Goal: Task Accomplishment & Management: Complete application form

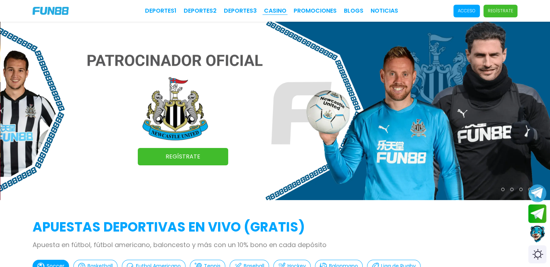
click at [277, 14] on link "CASINO" at bounding box center [275, 11] width 22 height 9
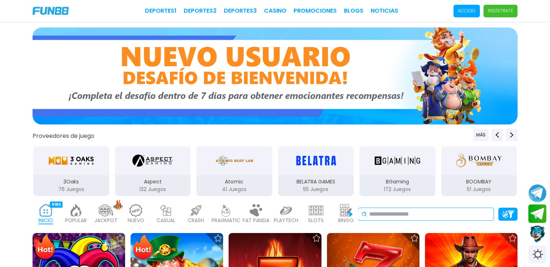
click at [392, 214] on input at bounding box center [429, 214] width 121 height 9
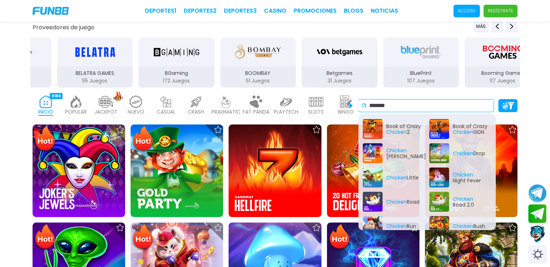
scroll to position [36, 0]
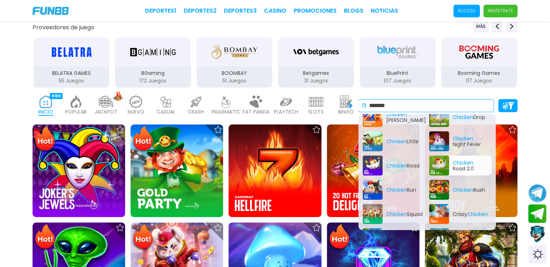
type input "*******"
click at [463, 164] on div "Chicken Road 2.0" at bounding box center [460, 165] width 62 height 20
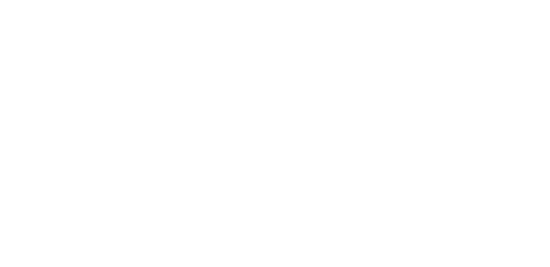
scroll to position [0, 0]
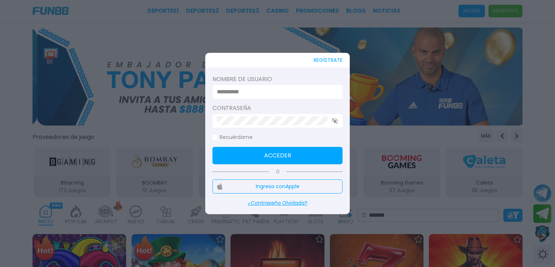
click at [405, 171] on div at bounding box center [277, 133] width 555 height 267
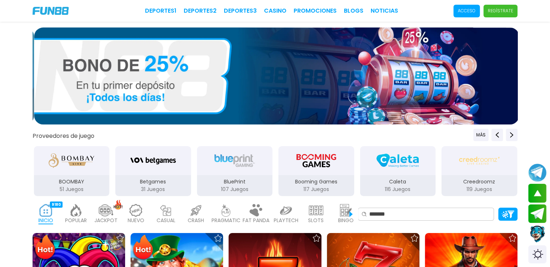
click at [498, 10] on p "Regístrate" at bounding box center [499, 11] width 25 height 7
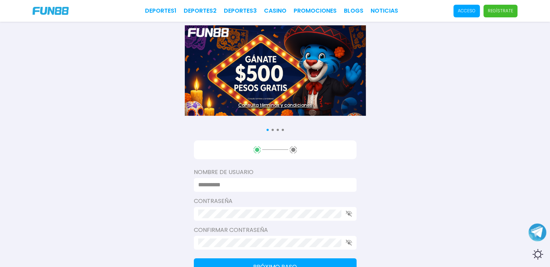
click at [228, 180] on div at bounding box center [275, 185] width 163 height 14
click at [232, 182] on input at bounding box center [273, 184] width 150 height 9
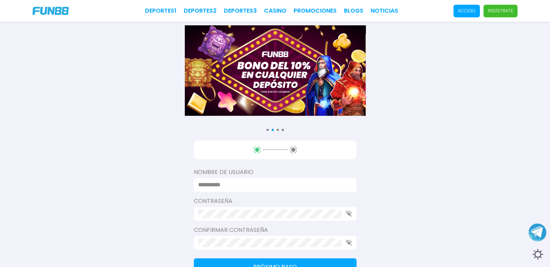
type input "**********"
click at [233, 207] on div at bounding box center [275, 214] width 163 height 14
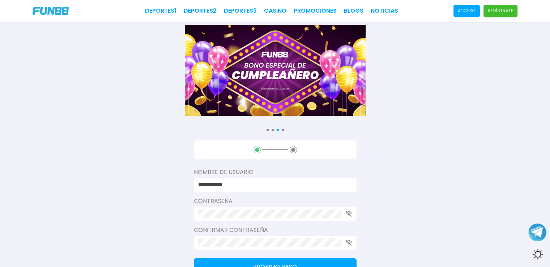
click at [217, 223] on div "**********" at bounding box center [275, 233] width 163 height 186
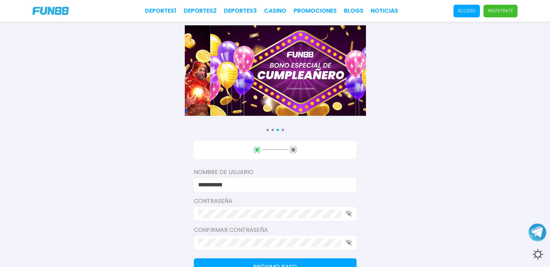
click at [345, 212] on div at bounding box center [275, 214] width 163 height 14
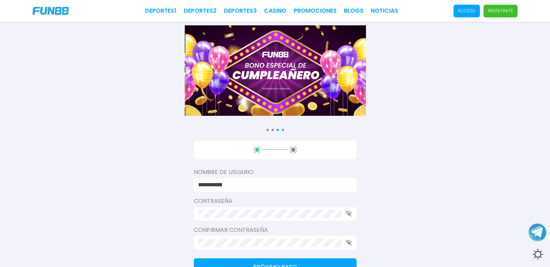
click at [354, 214] on div at bounding box center [275, 214] width 163 height 14
click at [352, 214] on div at bounding box center [275, 214] width 163 height 14
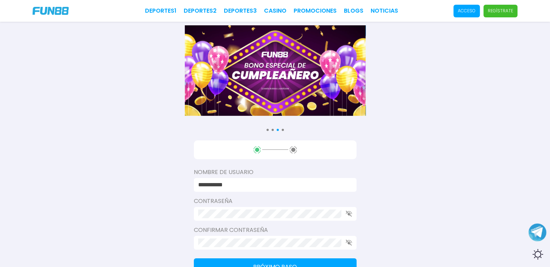
click at [349, 214] on icon "button" at bounding box center [348, 213] width 7 height 6
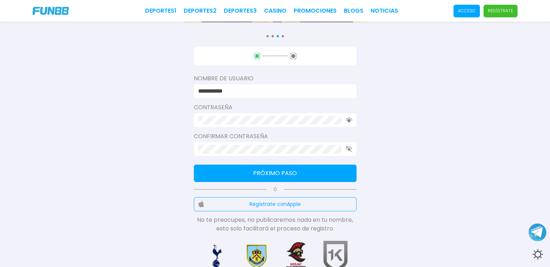
scroll to position [108, 0]
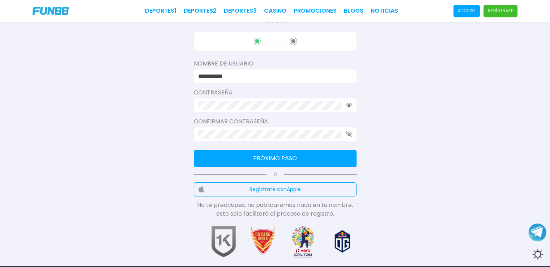
click at [347, 133] on icon "button" at bounding box center [348, 134] width 7 height 6
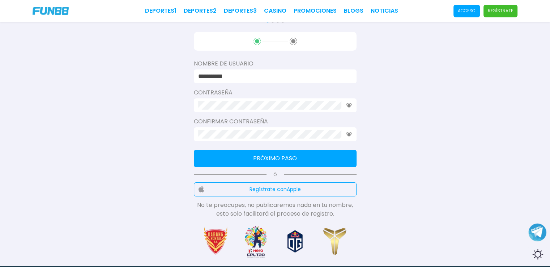
click at [282, 159] on button "Próximo paso" at bounding box center [275, 158] width 163 height 17
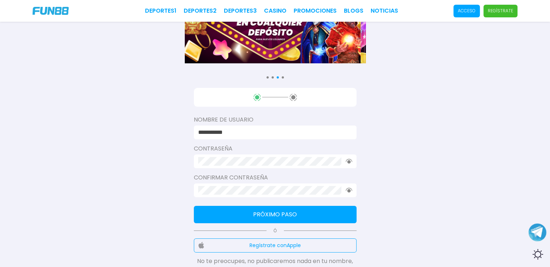
scroll to position [72, 0]
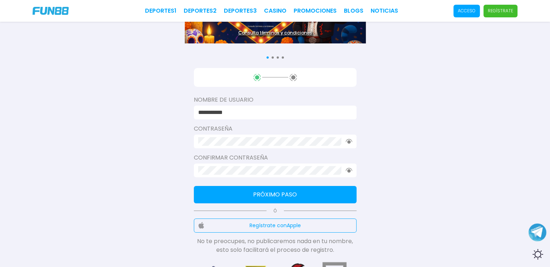
click at [286, 192] on button "Próximo paso" at bounding box center [275, 194] width 163 height 17
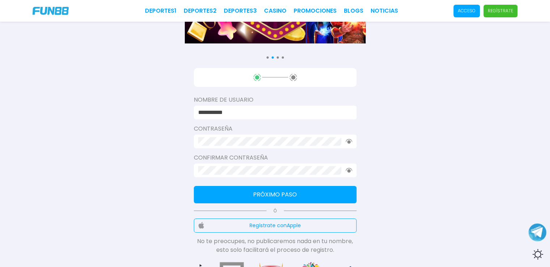
click at [265, 193] on button "Próximo paso" at bounding box center [275, 194] width 163 height 17
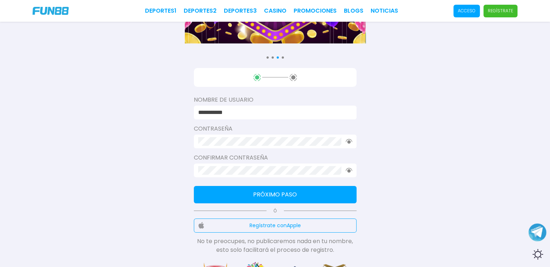
click at [502, 7] on span "Regístrate" at bounding box center [500, 11] width 34 height 13
click at [500, 9] on p "Regístrate" at bounding box center [499, 11] width 25 height 7
click at [290, 194] on button "Próximo paso" at bounding box center [275, 194] width 163 height 17
click at [269, 198] on button "Próximo paso" at bounding box center [275, 194] width 163 height 17
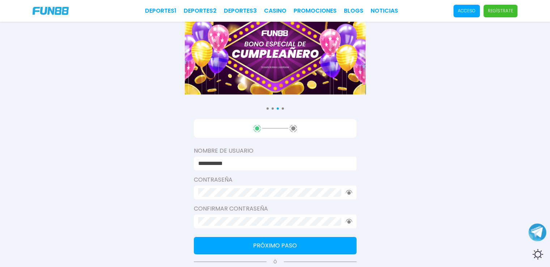
scroll to position [0, 0]
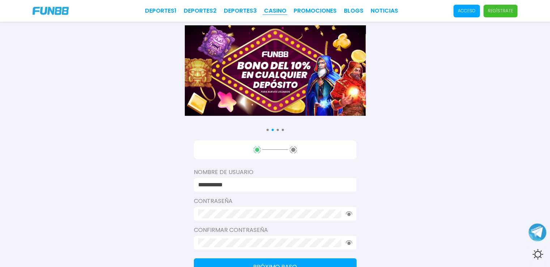
click at [281, 10] on link "CASINO" at bounding box center [275, 11] width 22 height 9
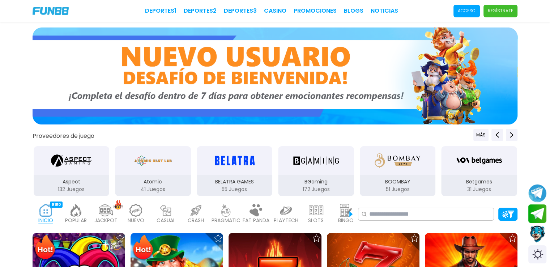
click at [501, 7] on span "Regístrate" at bounding box center [500, 11] width 34 height 13
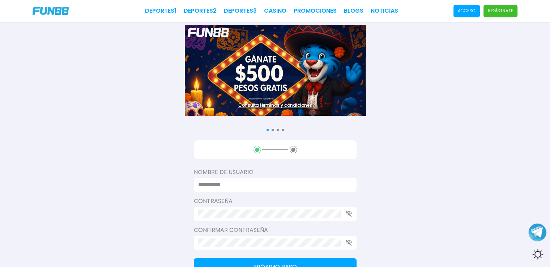
click at [240, 178] on div at bounding box center [275, 185] width 163 height 14
click at [236, 186] on input at bounding box center [273, 184] width 150 height 9
click at [469, 11] on p "Acceso" at bounding box center [466, 11] width 18 height 7
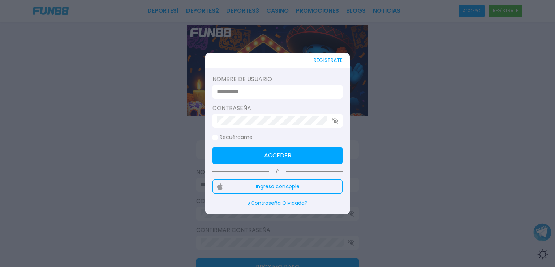
click at [236, 89] on input at bounding box center [275, 91] width 117 height 9
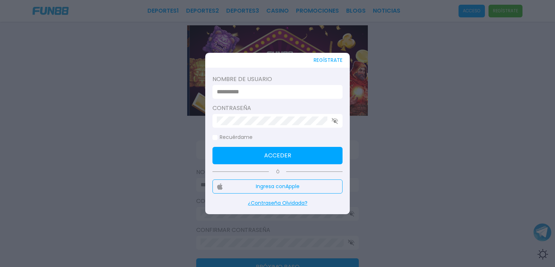
type input "**********"
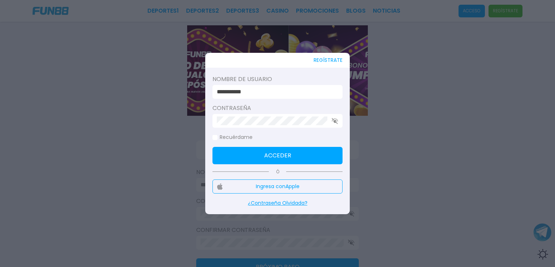
click button "Acceder" at bounding box center [277, 155] width 130 height 17
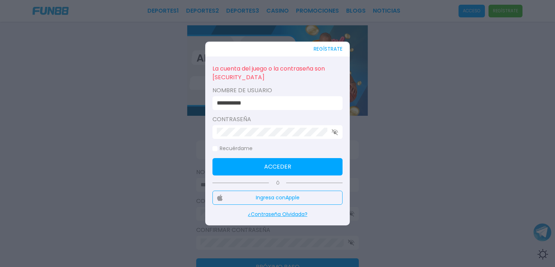
click at [423, 155] on div at bounding box center [277, 133] width 555 height 267
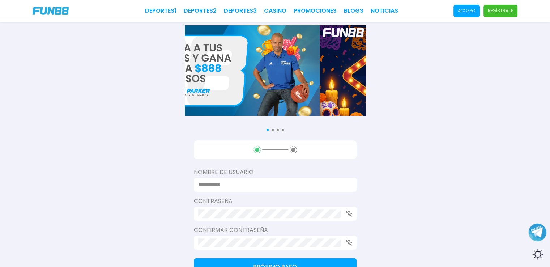
click at [506, 10] on p "Regístrate" at bounding box center [499, 11] width 25 height 7
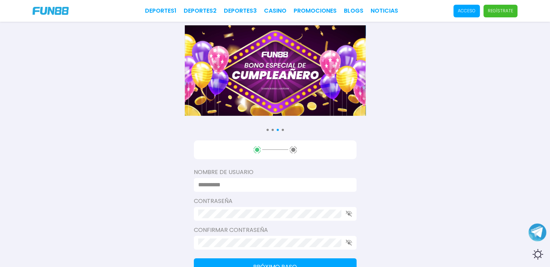
click at [229, 184] on input at bounding box center [273, 184] width 150 height 9
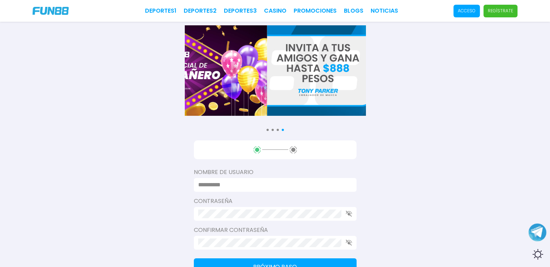
type input "**********"
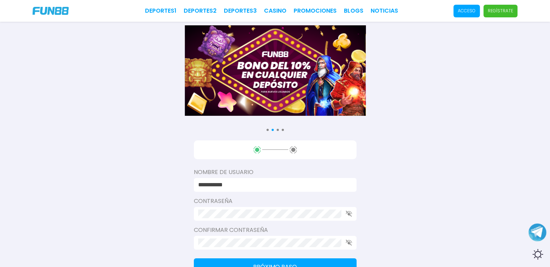
click at [342, 213] on div at bounding box center [275, 214] width 163 height 14
click at [348, 214] on use "button" at bounding box center [348, 213] width 6 height 6
click at [241, 237] on div at bounding box center [275, 243] width 163 height 14
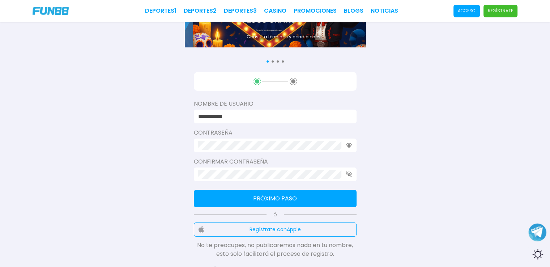
scroll to position [72, 0]
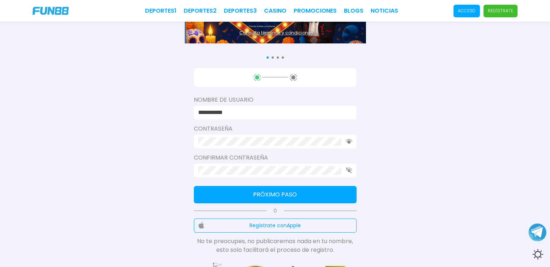
click at [271, 194] on button "Próximo paso" at bounding box center [275, 194] width 163 height 17
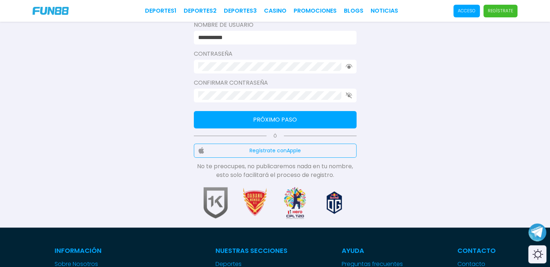
scroll to position [108, 0]
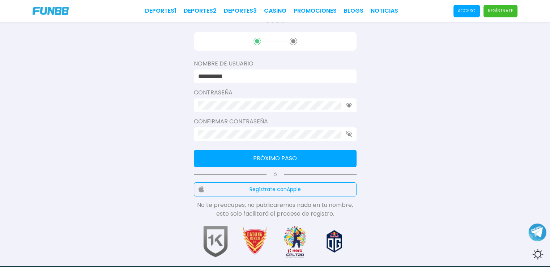
click at [275, 156] on button "Próximo paso" at bounding box center [275, 158] width 163 height 17
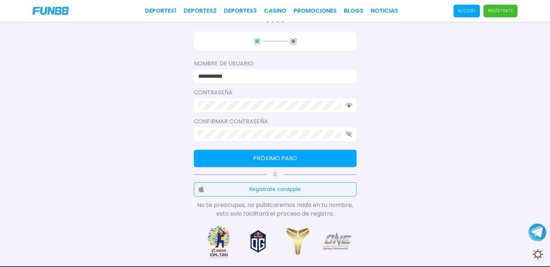
click at [275, 156] on button "Próximo paso" at bounding box center [275, 158] width 163 height 17
click at [275, 155] on button "Próximo paso" at bounding box center [275, 158] width 163 height 17
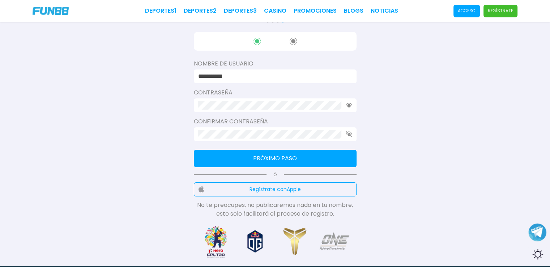
click at [275, 154] on button "Próximo paso" at bounding box center [275, 158] width 163 height 17
click at [276, 152] on button "Próximo paso" at bounding box center [275, 158] width 163 height 17
drag, startPoint x: 276, startPoint y: 152, endPoint x: 274, endPoint y: 164, distance: 12.8
click at [277, 158] on button "Próximo paso" at bounding box center [275, 158] width 163 height 17
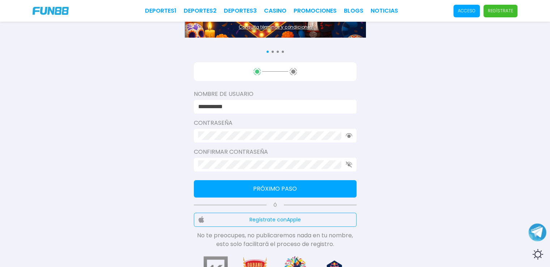
scroll to position [0, 0]
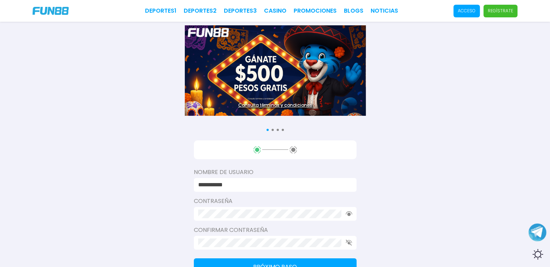
click at [47, 16] on div "Deportes 1 Deportes 2 Deportes 3 CASINO Promociones BLOGS NOTICIAS Acceso Regís…" at bounding box center [275, 11] width 550 height 22
click at [50, 13] on img at bounding box center [51, 11] width 36 height 8
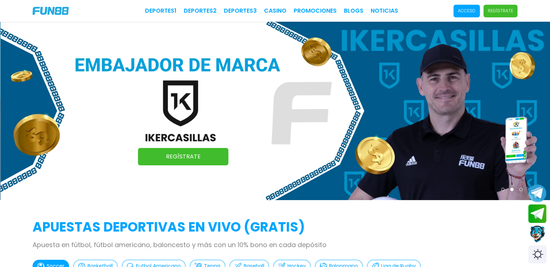
click at [491, 9] on p "Regístrate" at bounding box center [499, 11] width 25 height 7
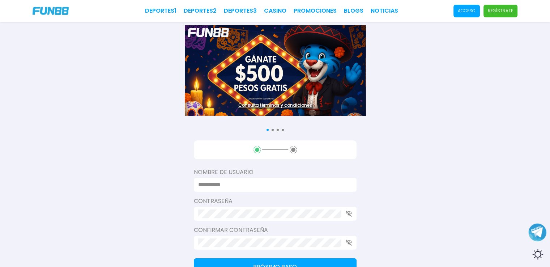
click at [221, 178] on div at bounding box center [275, 185] width 163 height 14
click at [224, 185] on input at bounding box center [273, 184] width 150 height 9
type input "**********"
